Goal: Task Accomplishment & Management: Use online tool/utility

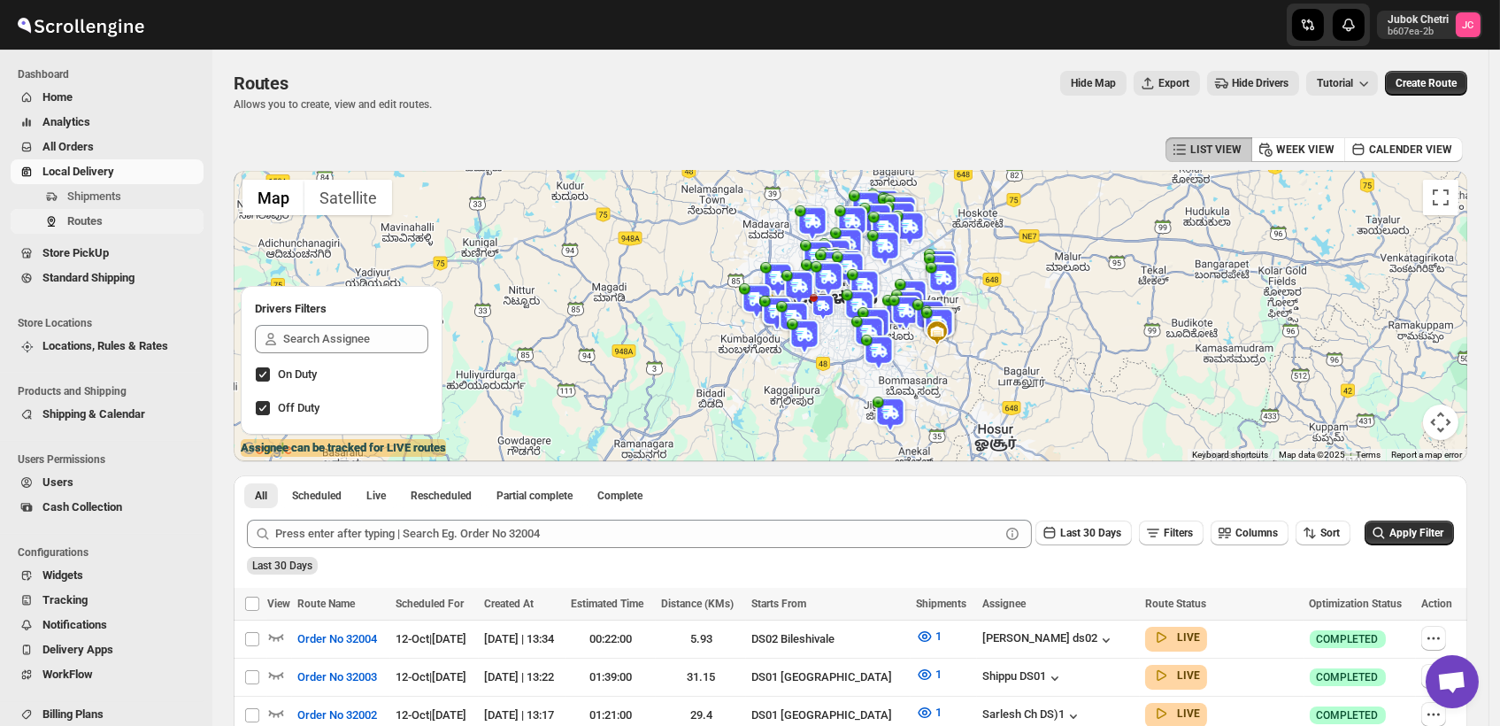
click at [88, 214] on span "Routes" at bounding box center [84, 220] width 35 height 13
click at [119, 217] on span "Routes" at bounding box center [133, 221] width 133 height 18
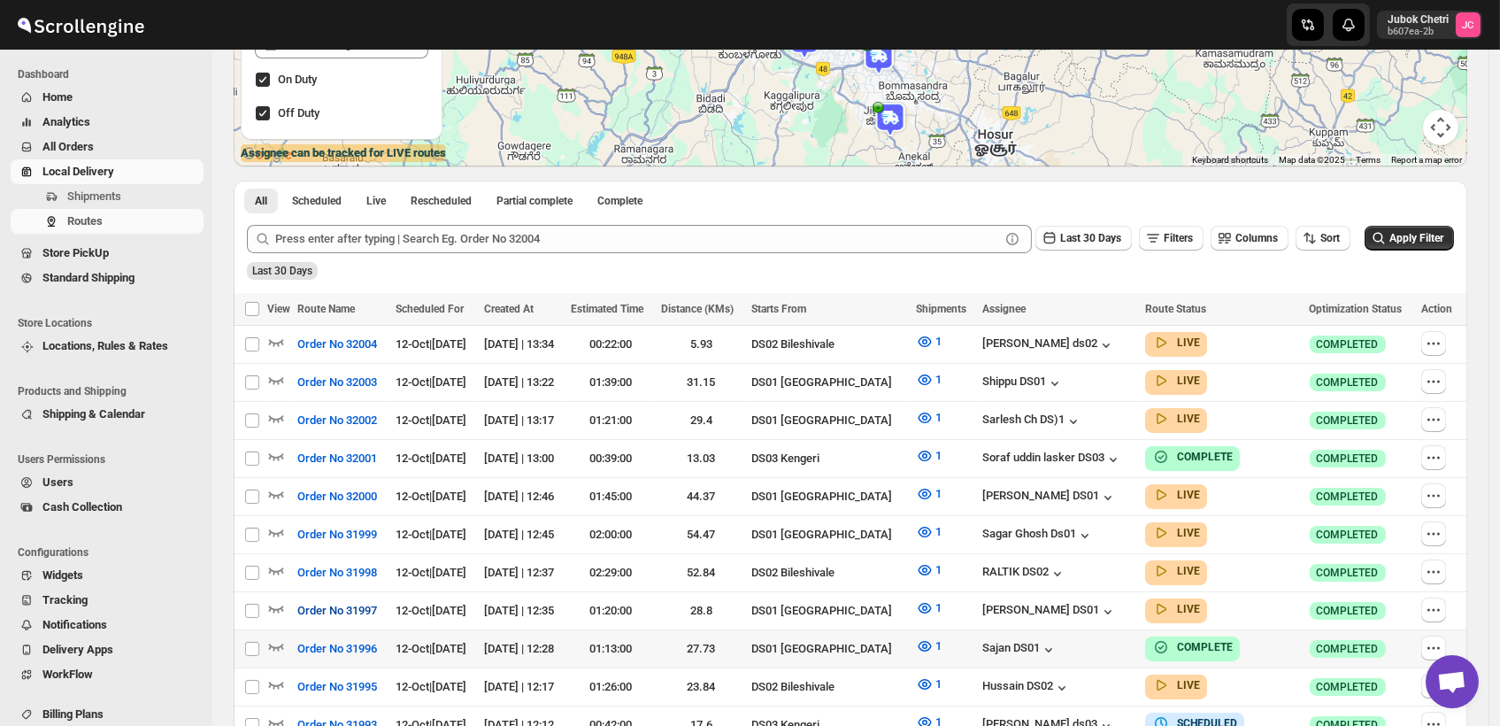
scroll to position [393, 0]
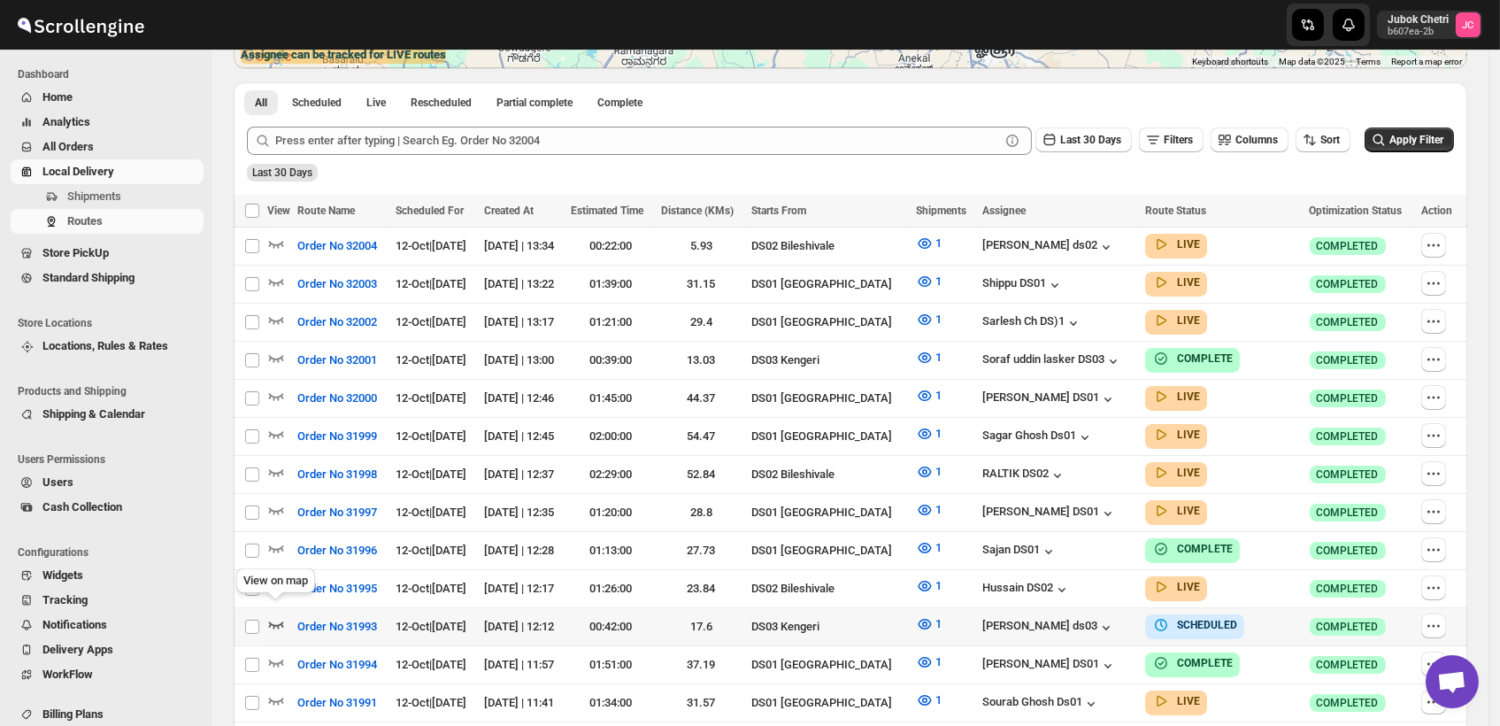
click at [273, 615] on icon "button" at bounding box center [276, 624] width 18 height 18
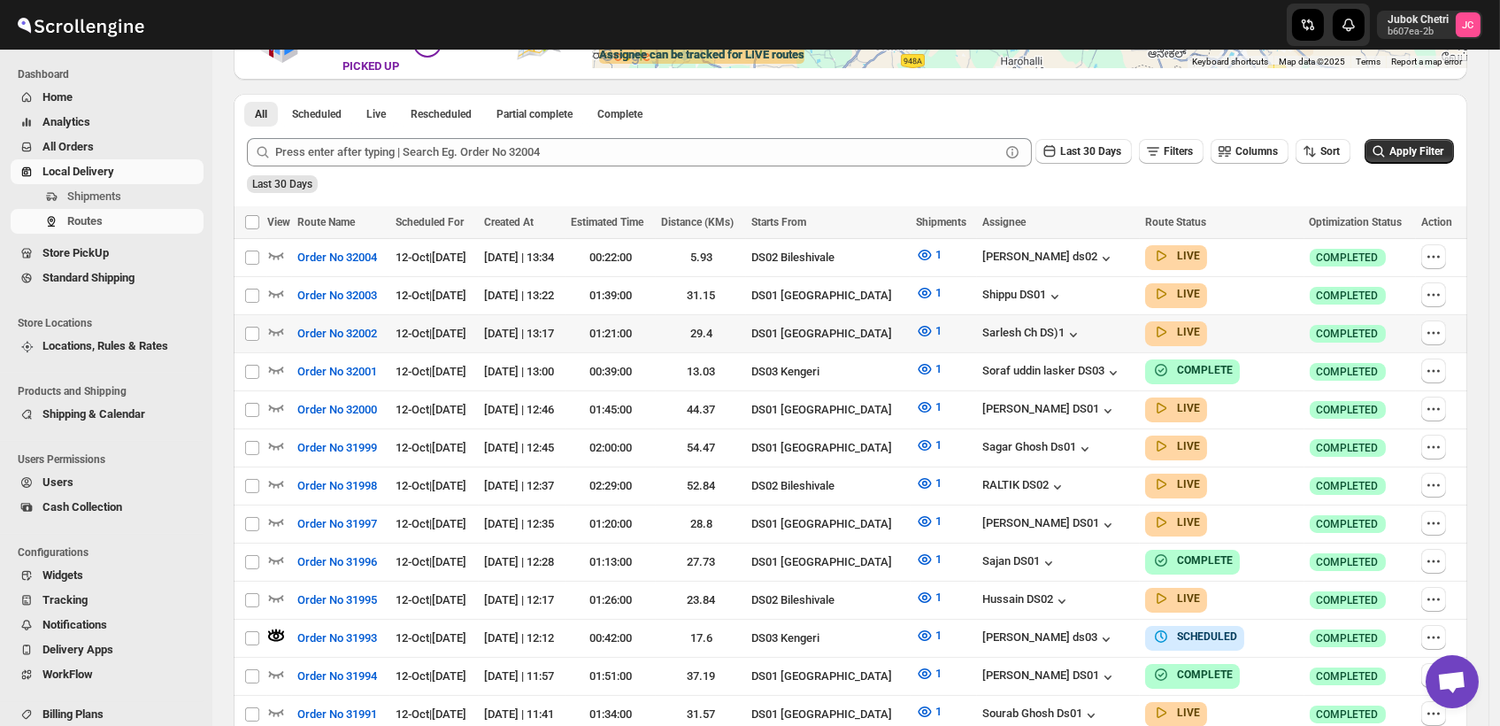
scroll to position [0, 0]
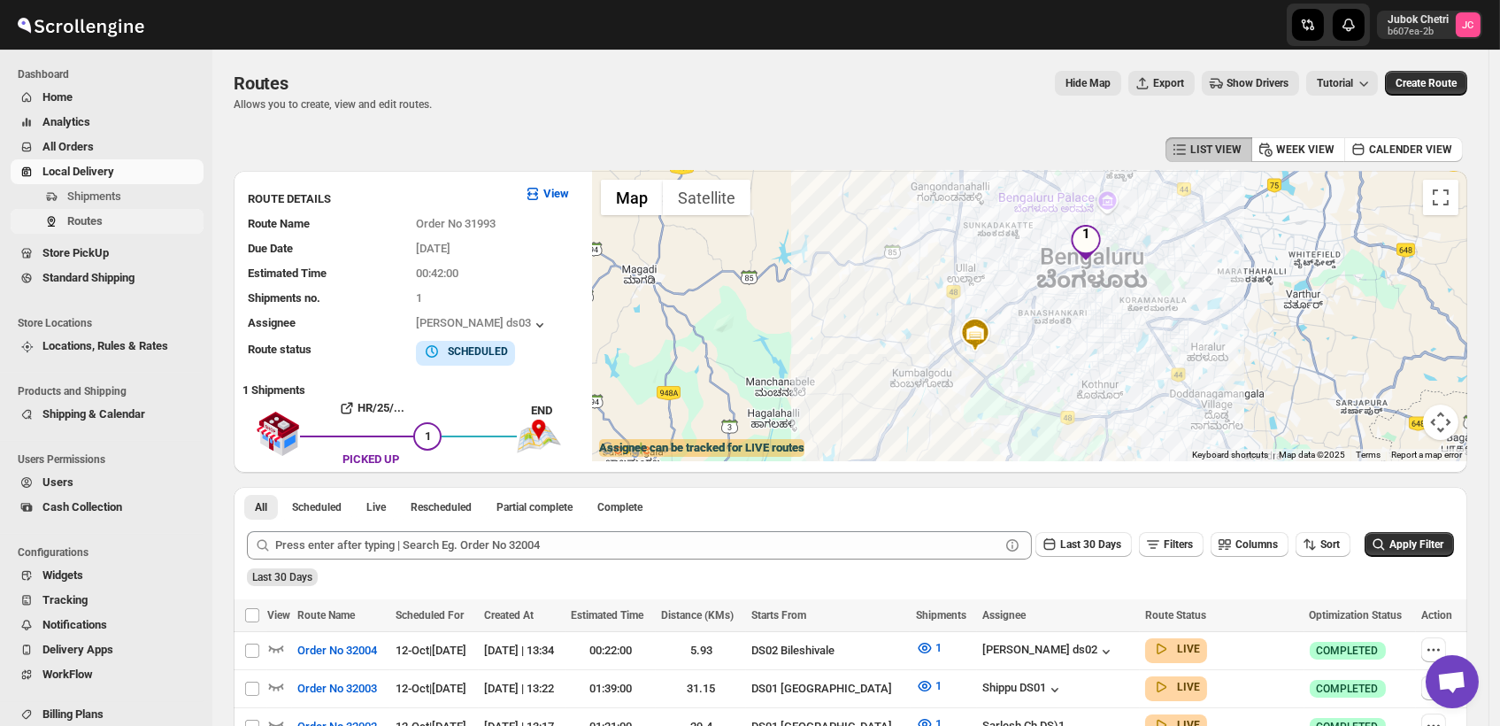
click at [98, 219] on span "Routes" at bounding box center [84, 220] width 35 height 13
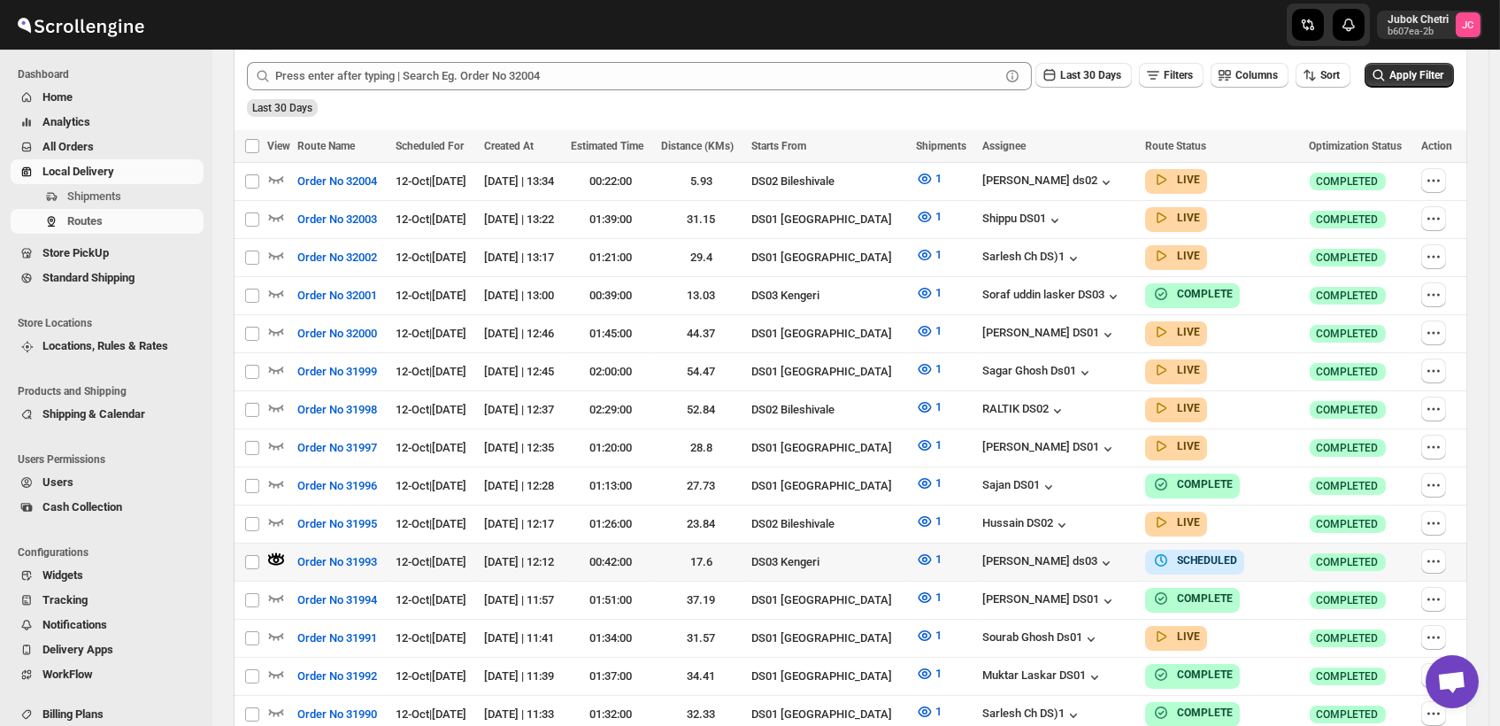
scroll to position [491, 0]
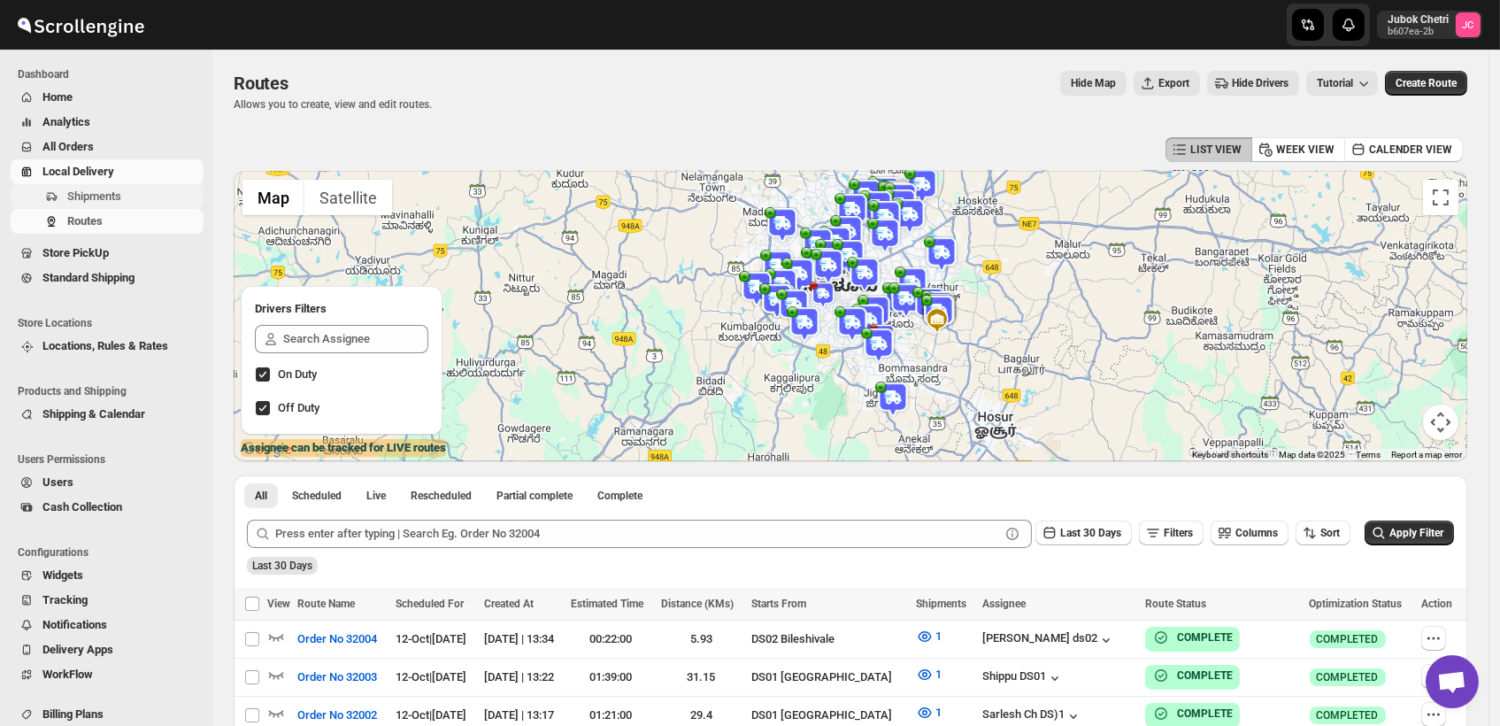
click at [96, 200] on span "Shipments" at bounding box center [94, 195] width 54 height 13
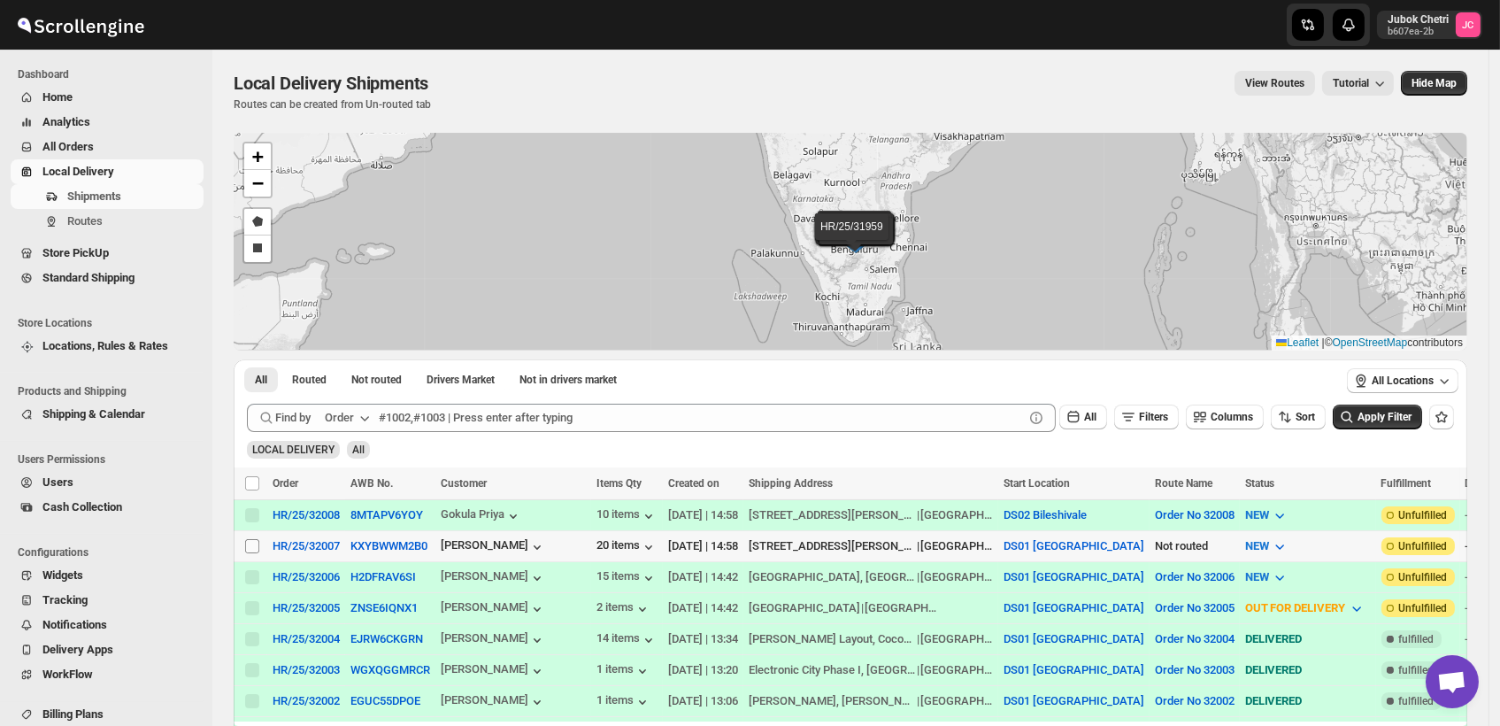
click at [244, 547] on span at bounding box center [252, 546] width 16 height 16
click at [245, 547] on input "Select shipment" at bounding box center [252, 546] width 14 height 14
click at [245, 546] on input "Select shipment" at bounding box center [252, 546] width 14 height 14
checkbox input "true"
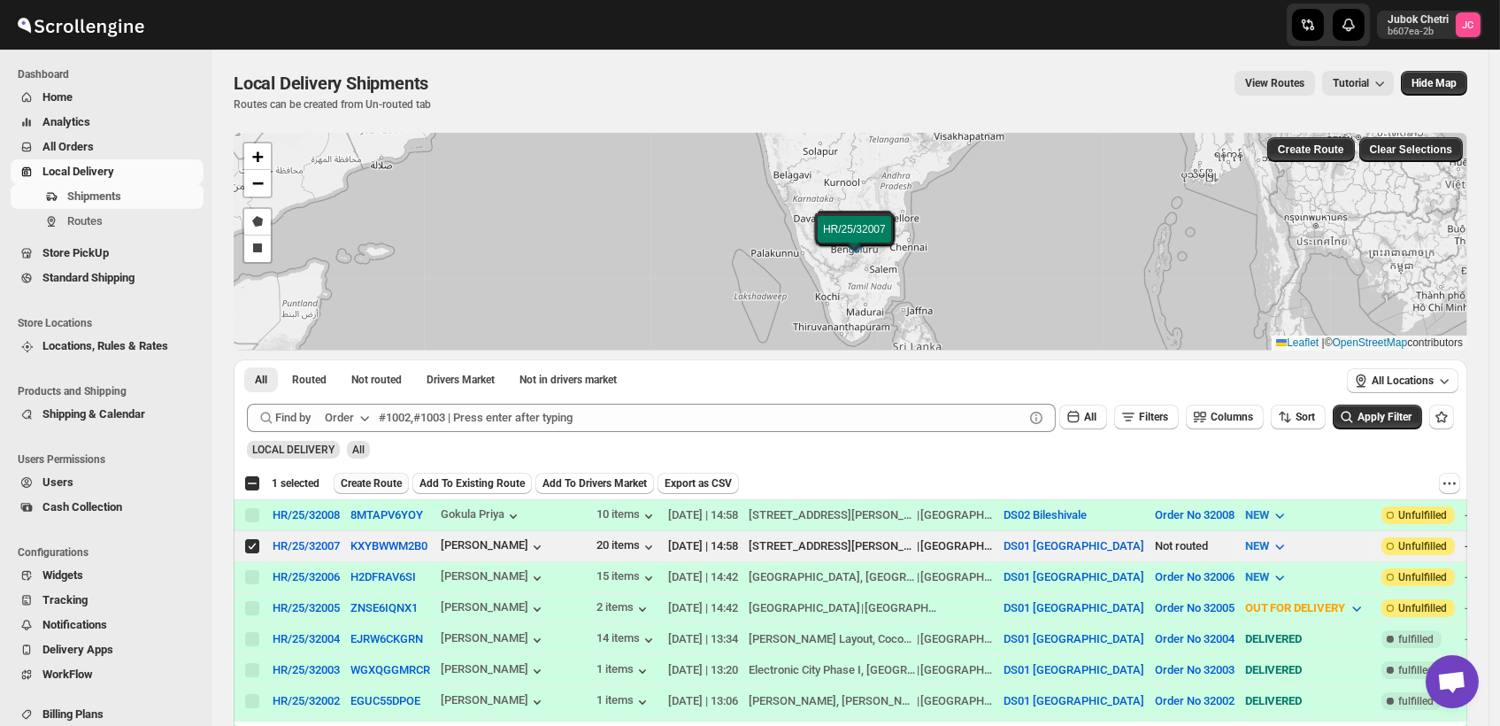
click at [369, 480] on span "Create Route" at bounding box center [371, 483] width 61 height 14
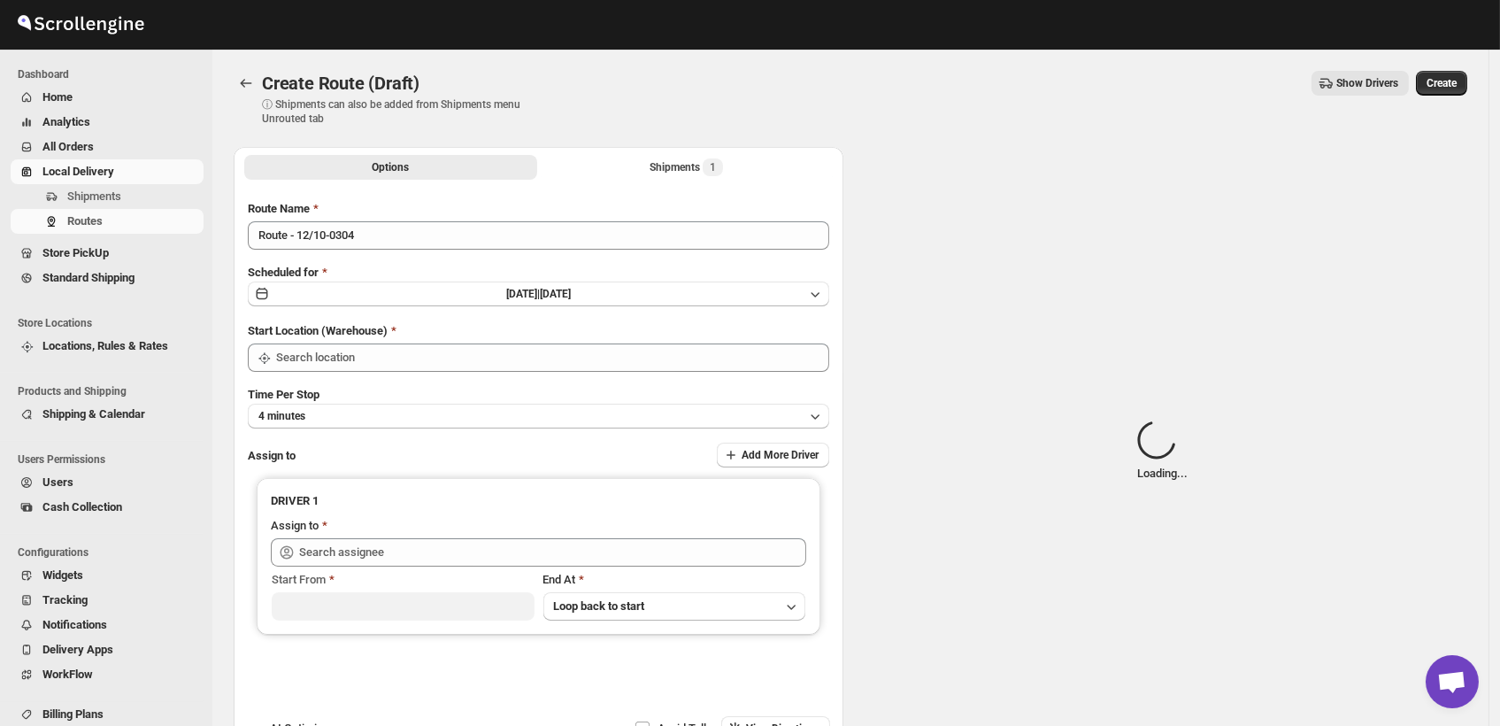
type input "DS01 [GEOGRAPHIC_DATA]"
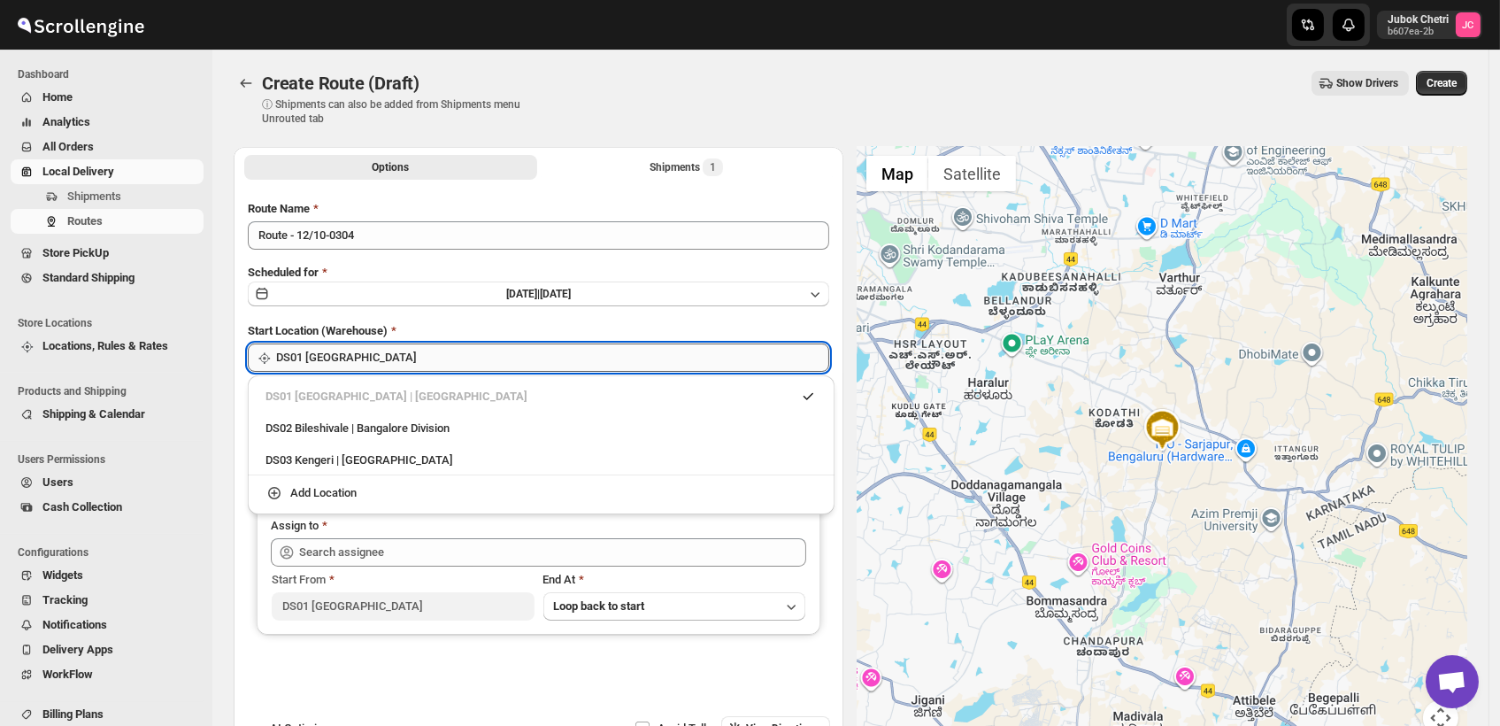
click at [417, 365] on input "DS01 [GEOGRAPHIC_DATA]" at bounding box center [552, 357] width 553 height 28
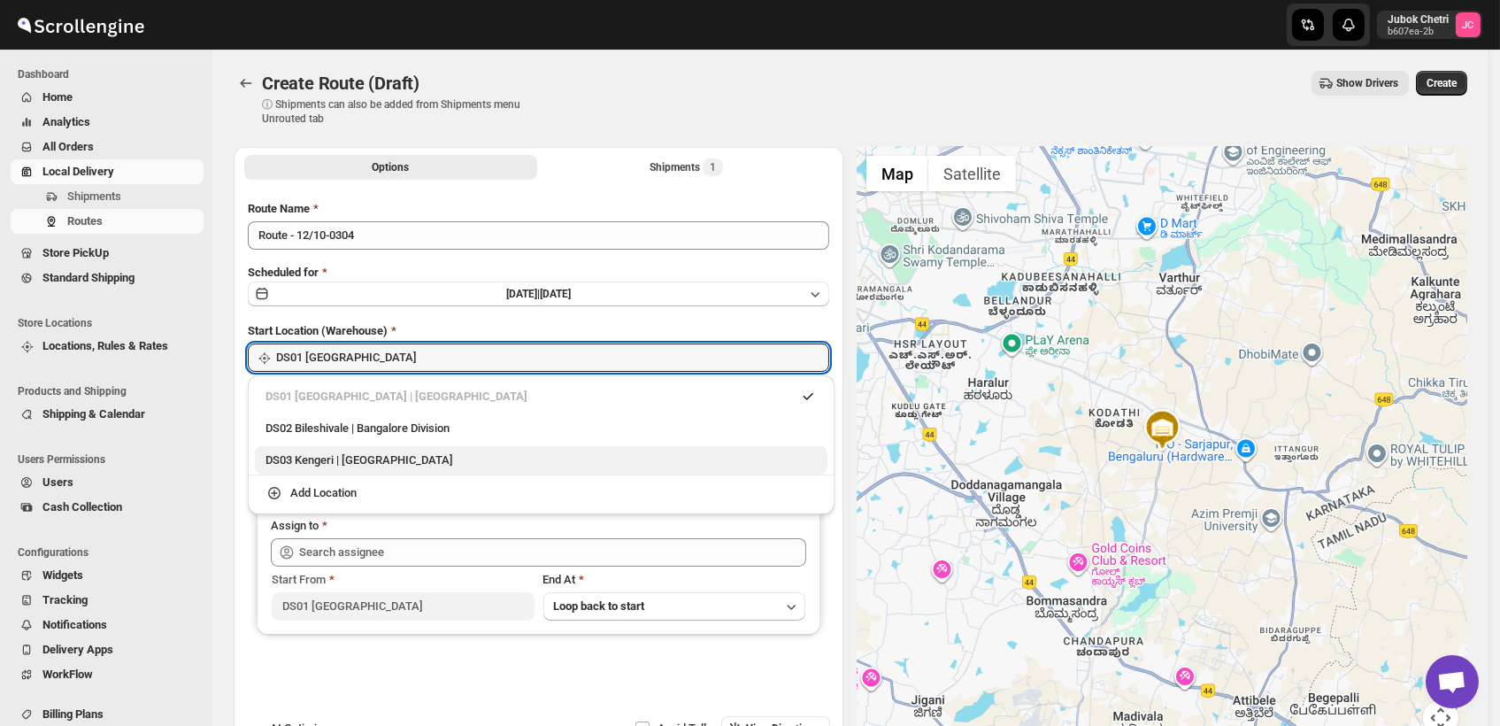
click at [407, 469] on div "DS03 Kengeri | Bengaluru" at bounding box center [541, 460] width 572 height 28
type input "DS03 Kengeri"
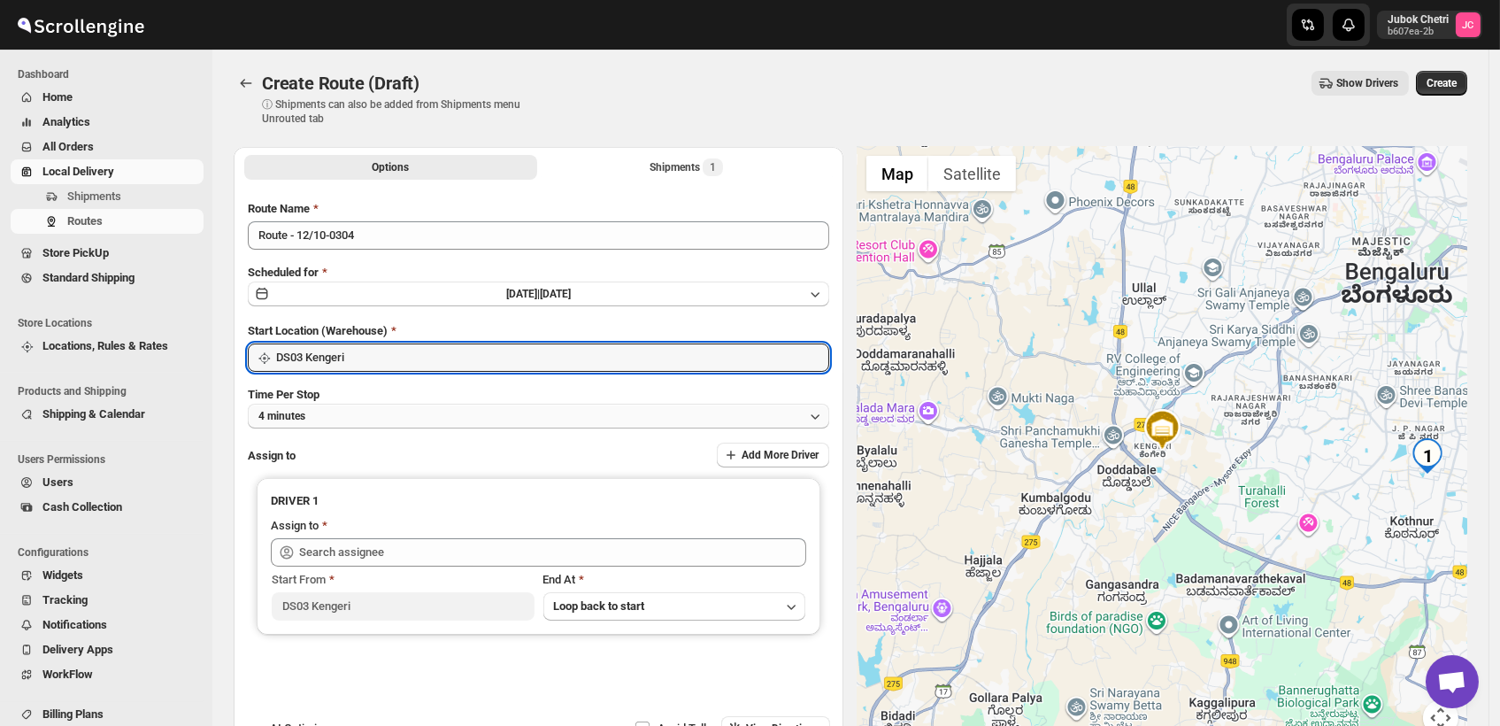
click at [362, 419] on button "4 minutes" at bounding box center [538, 415] width 581 height 25
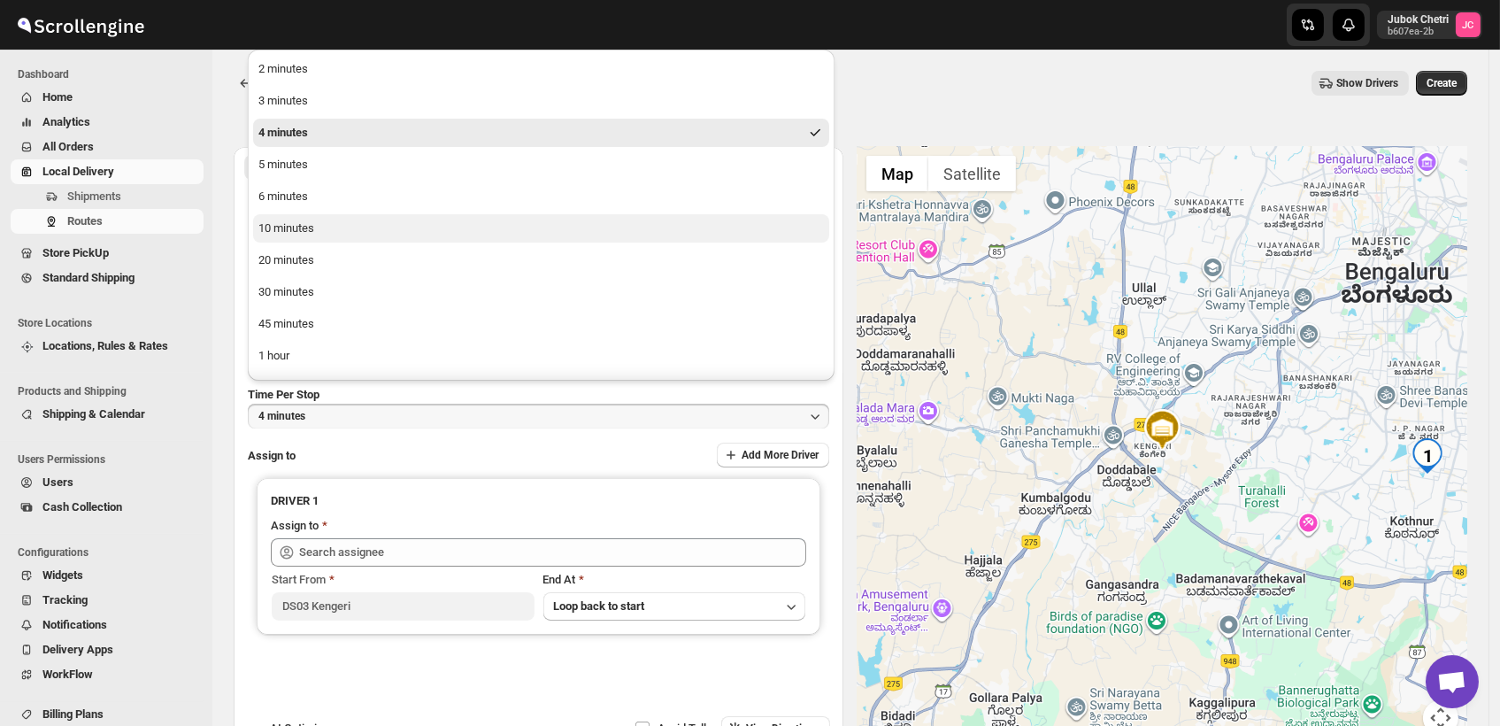
click at [320, 237] on button "10 minutes" at bounding box center [541, 228] width 576 height 28
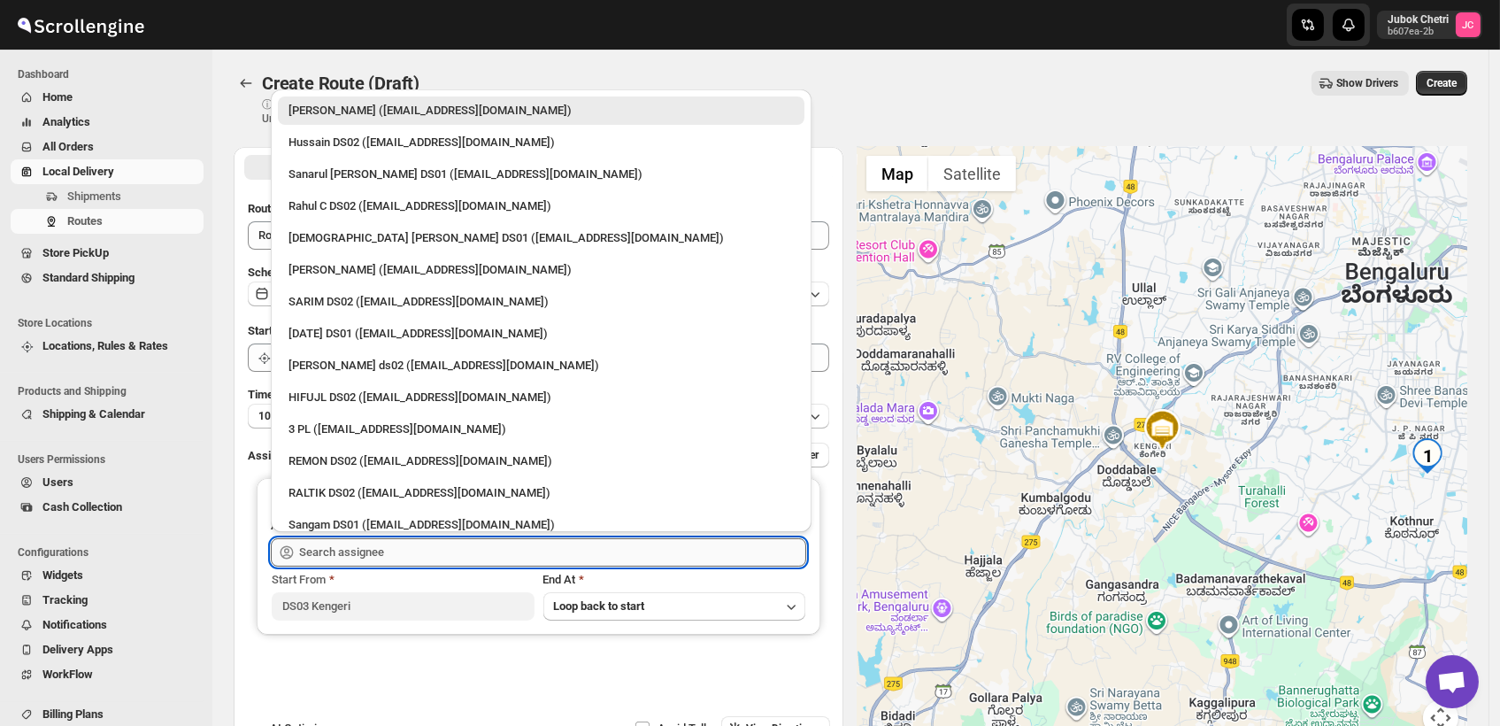
click at [411, 541] on input "text" at bounding box center [552, 552] width 507 height 28
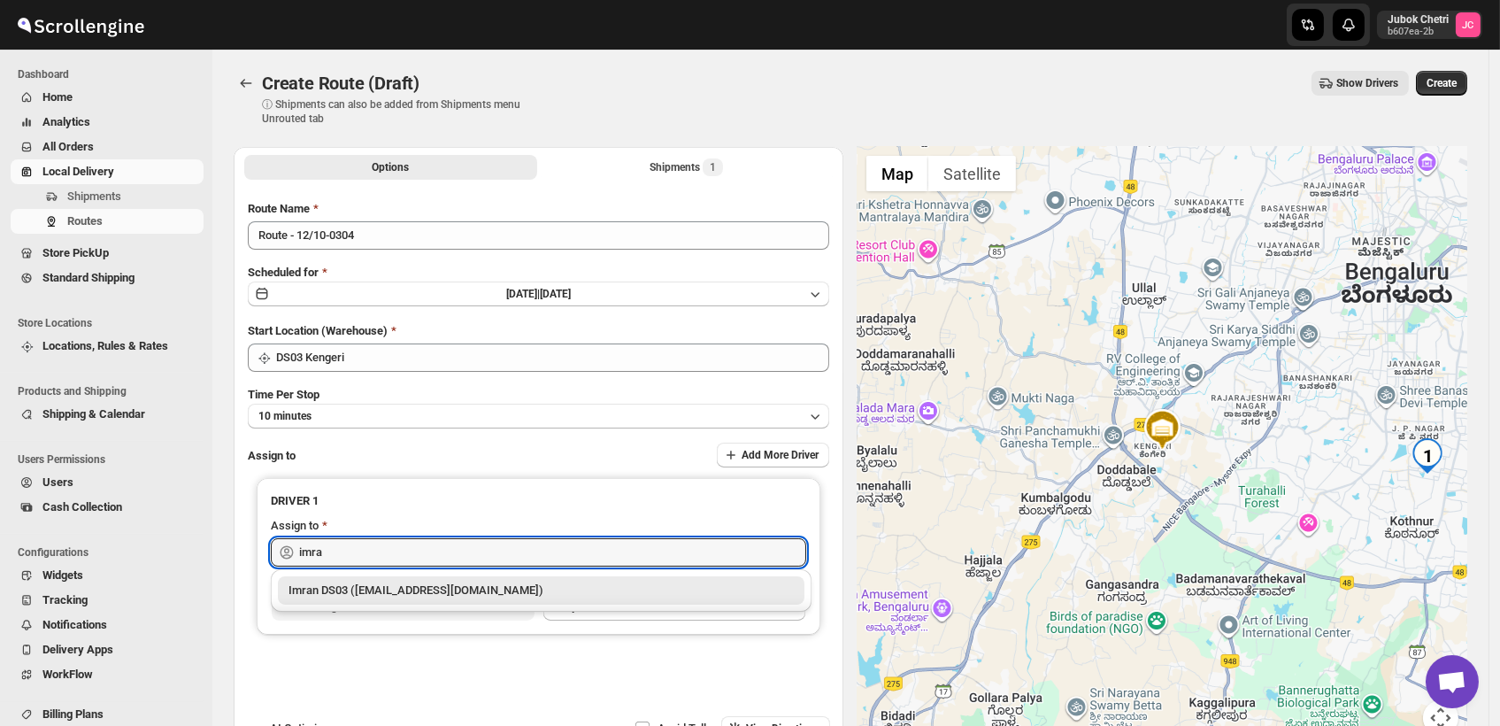
click at [452, 592] on div "Imran DS03 (tiwowe6147@mv6a.com)" at bounding box center [540, 590] width 505 height 18
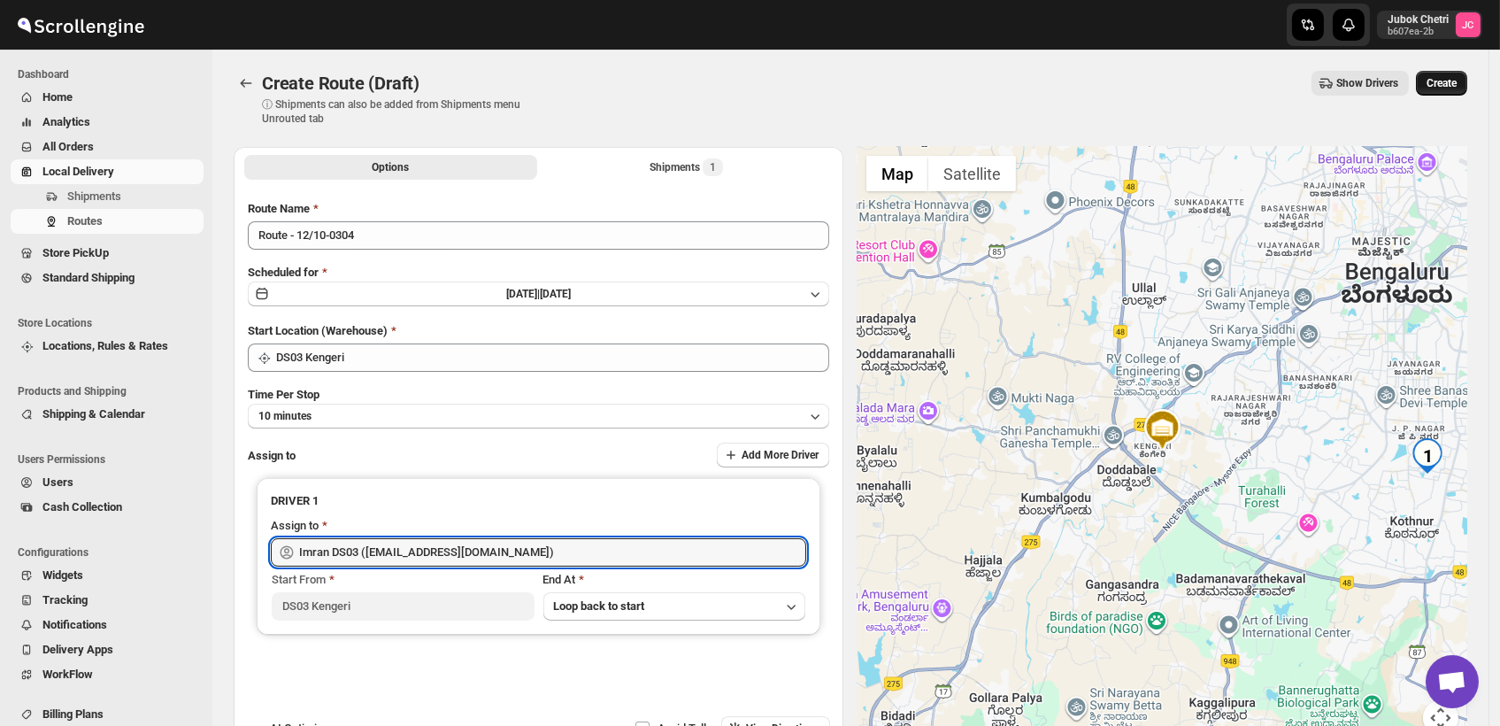
type input "Imran DS03 (tiwowe6147@mv6a.com)"
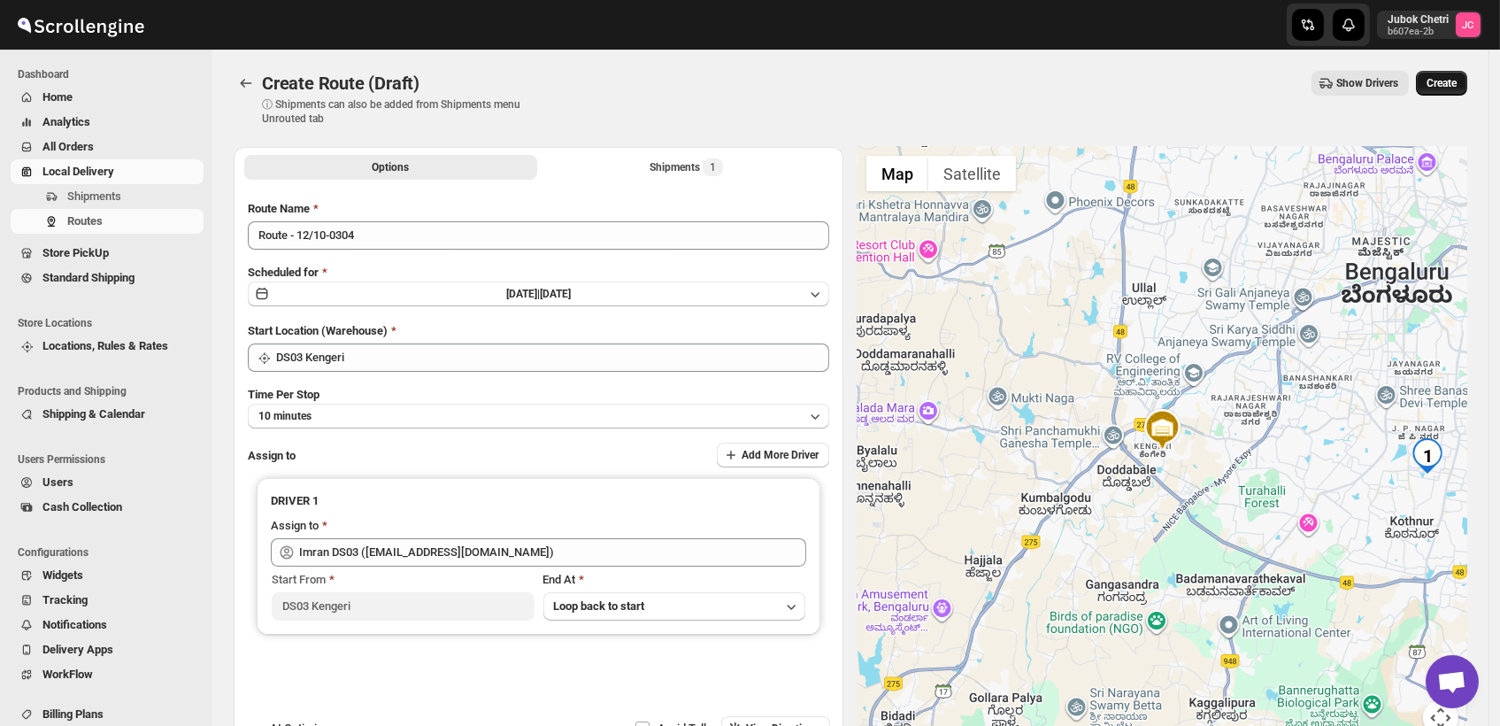
click at [1456, 82] on span "Create" at bounding box center [1441, 83] width 30 height 14
